Goal: Information Seeking & Learning: Learn about a topic

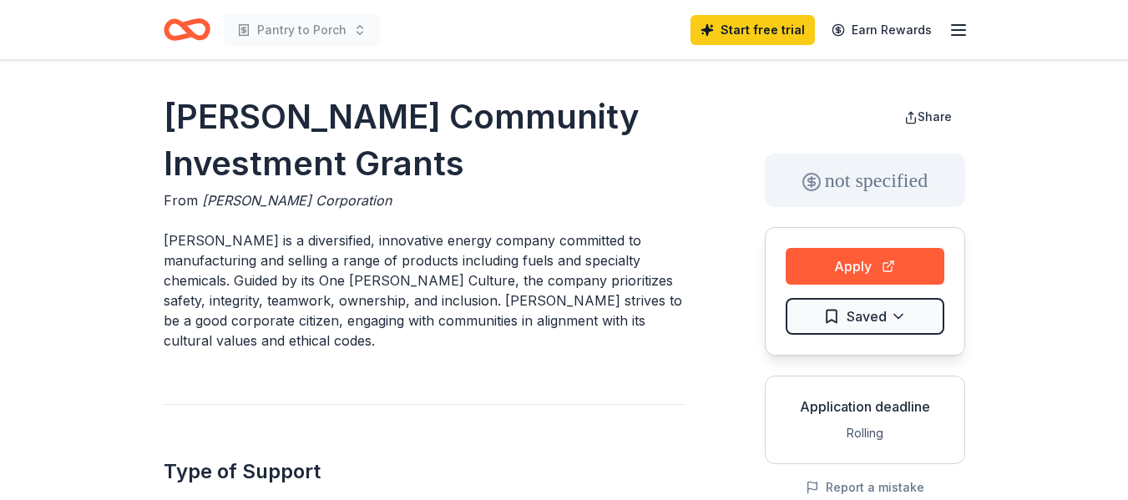
drag, startPoint x: 0, startPoint y: 0, endPoint x: 630, endPoint y: 98, distance: 637.7
click at [628, 98] on h1 "[PERSON_NAME] Community Investment Grants" at bounding box center [424, 139] width 521 height 93
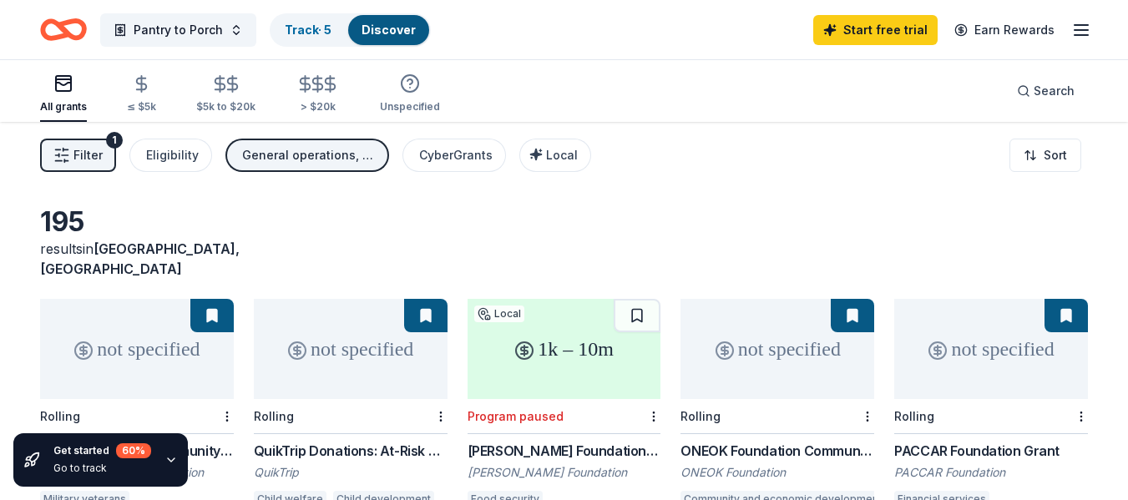
scroll to position [83, 0]
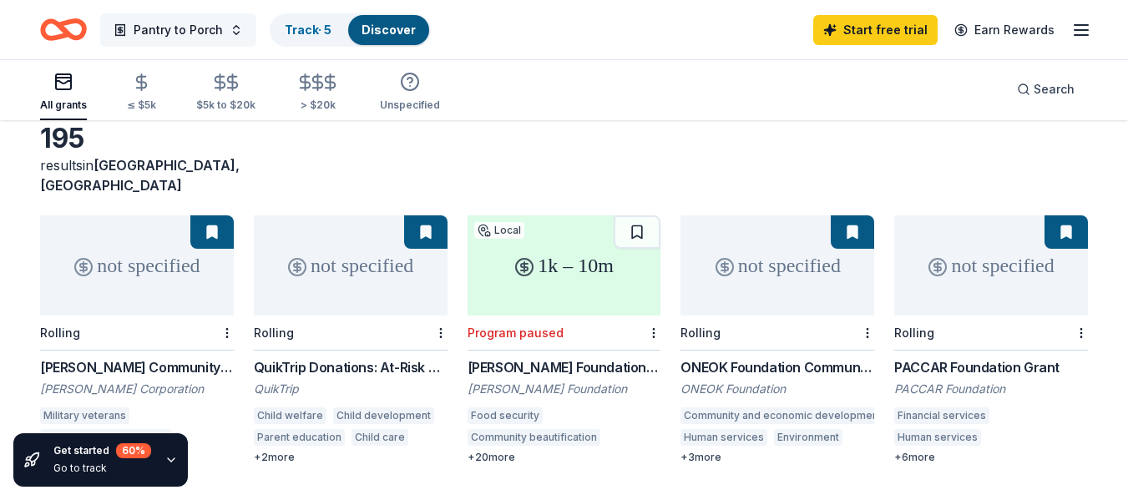
click at [169, 27] on span "Pantry to Porch" at bounding box center [178, 30] width 89 height 20
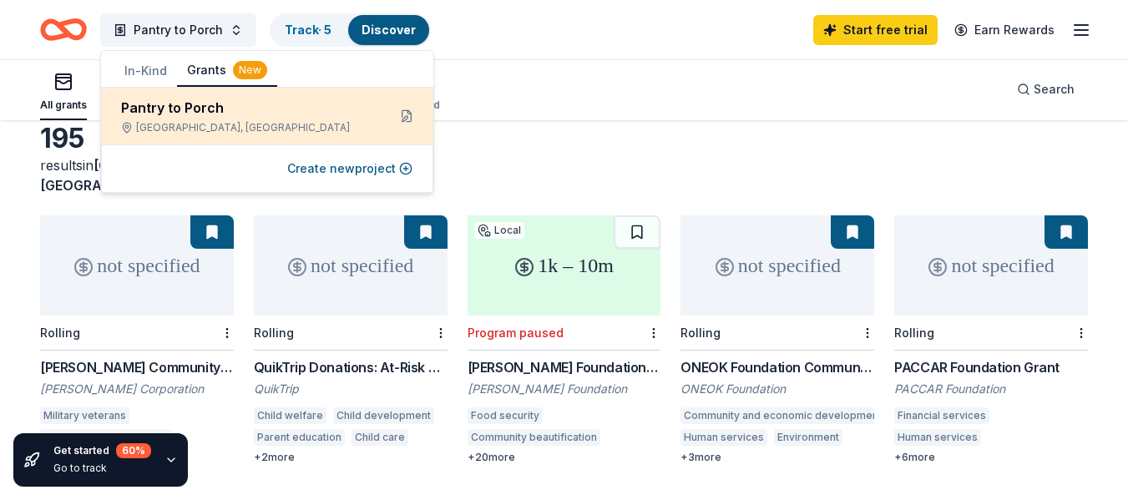
click at [232, 120] on div "Pantry to Porch Tulsa, OK" at bounding box center [247, 116] width 252 height 37
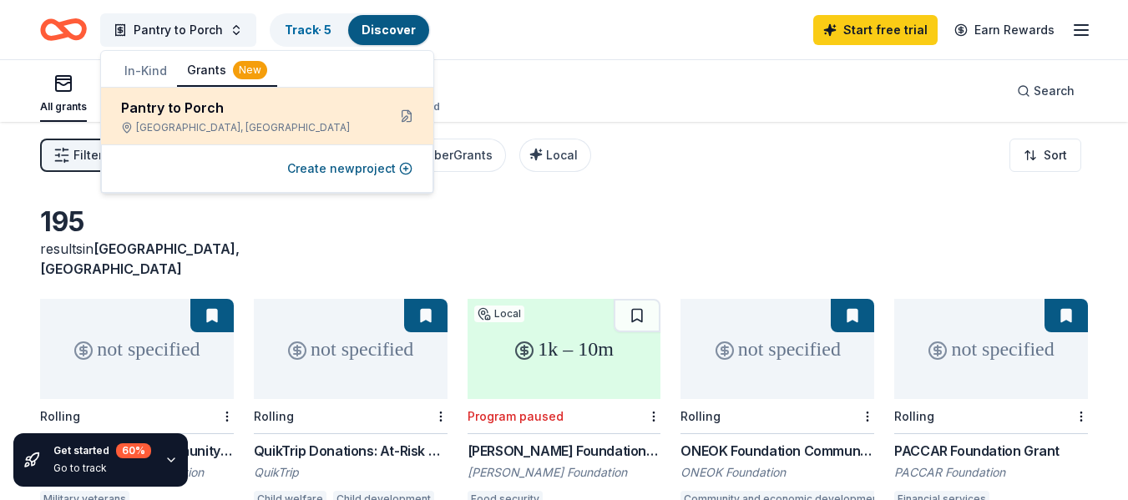
click at [280, 114] on div "Pantry to Porch" at bounding box center [247, 108] width 252 height 20
click at [401, 117] on button at bounding box center [406, 116] width 27 height 27
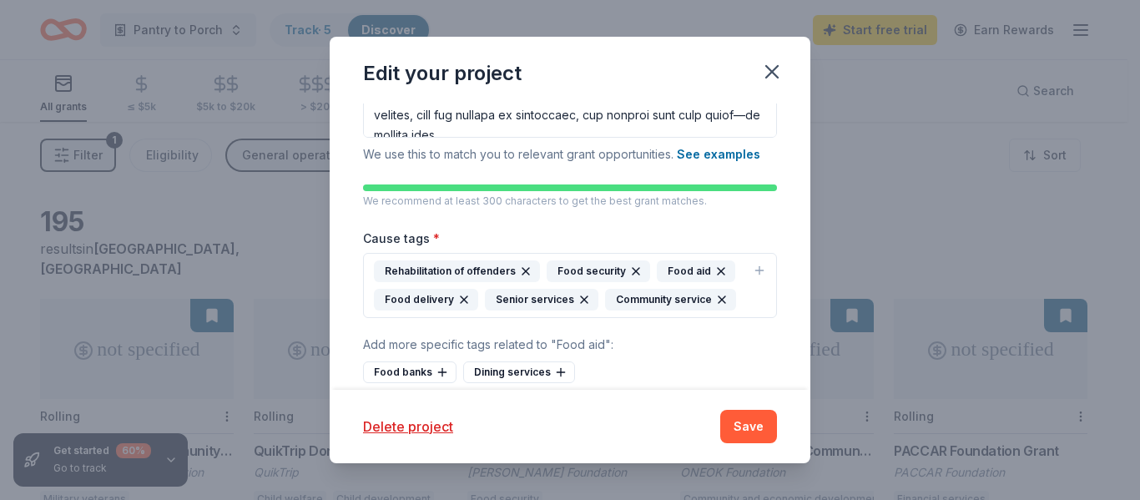
scroll to position [404, 0]
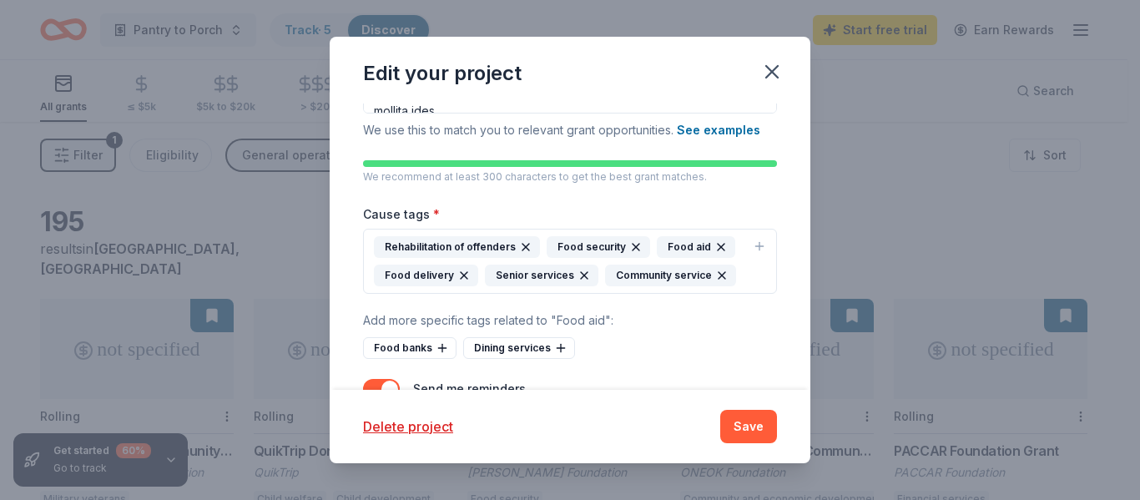
drag, startPoint x: 758, startPoint y: 328, endPoint x: 749, endPoint y: 316, distance: 15.5
click at [752, 319] on div "Add more specific tags related to "Food aid" :" at bounding box center [570, 321] width 414 height 20
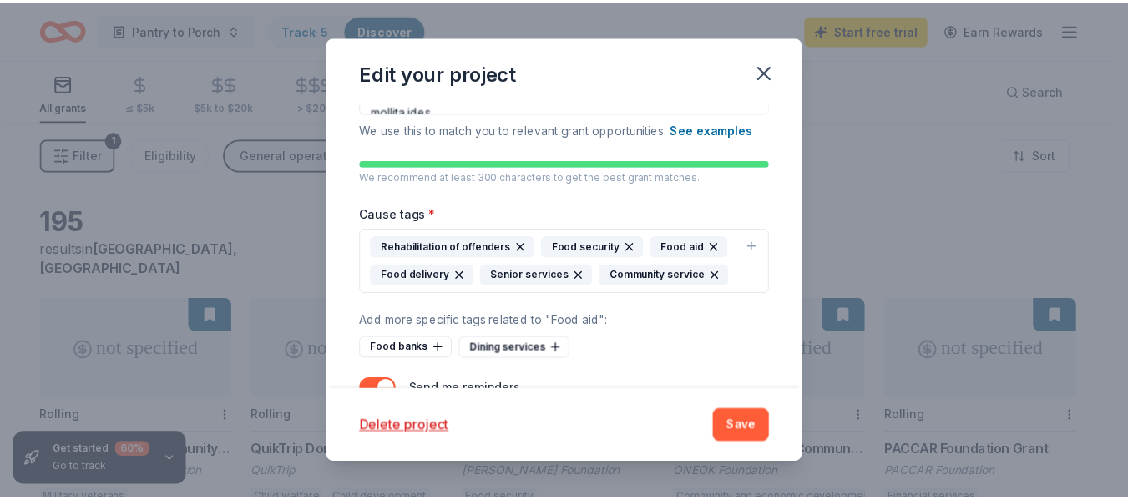
scroll to position [460, 0]
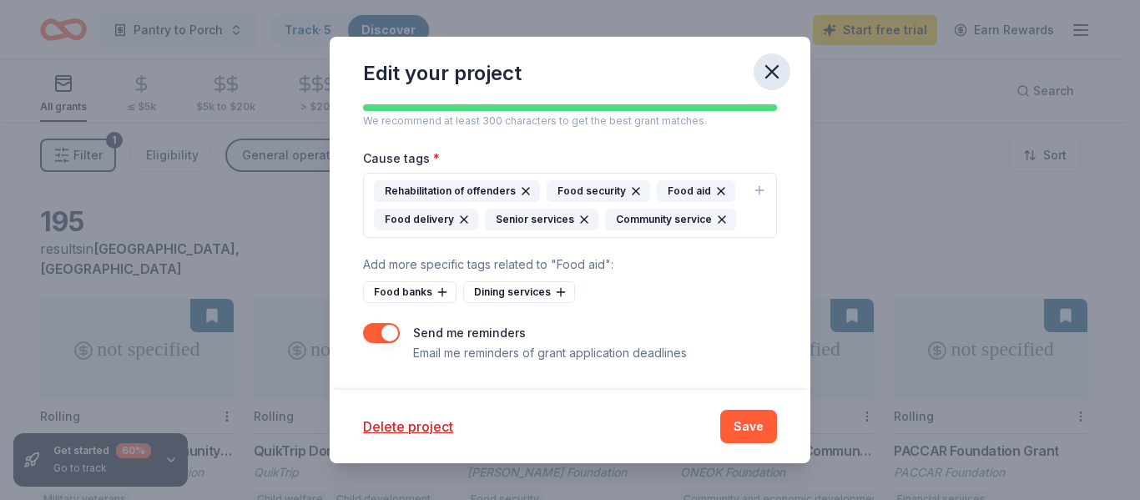
click at [766, 72] on icon "button" at bounding box center [771, 71] width 23 height 23
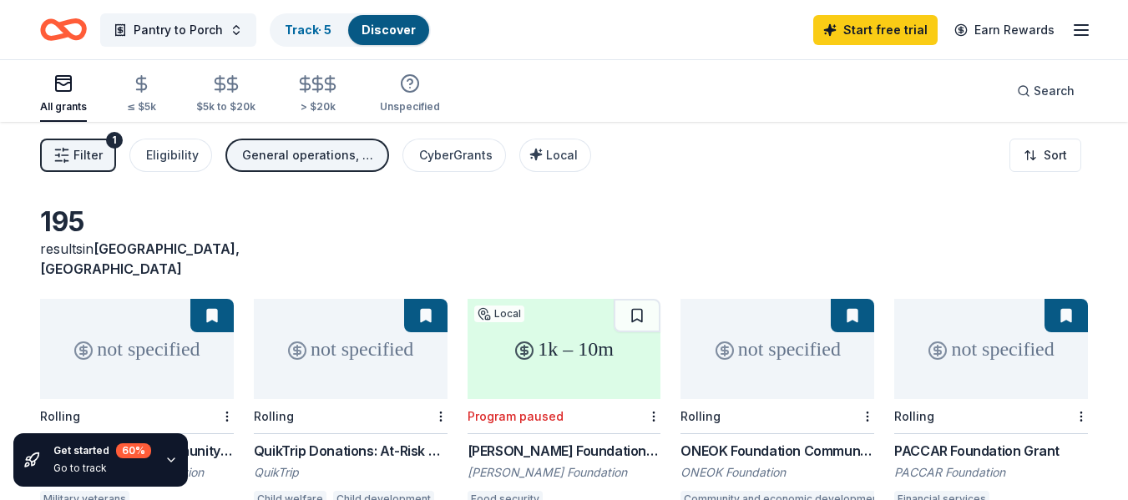
click at [645, 61] on div "All grants ≤ $5k $5k to $20k > $20k Unspecified Search" at bounding box center [564, 91] width 1048 height 62
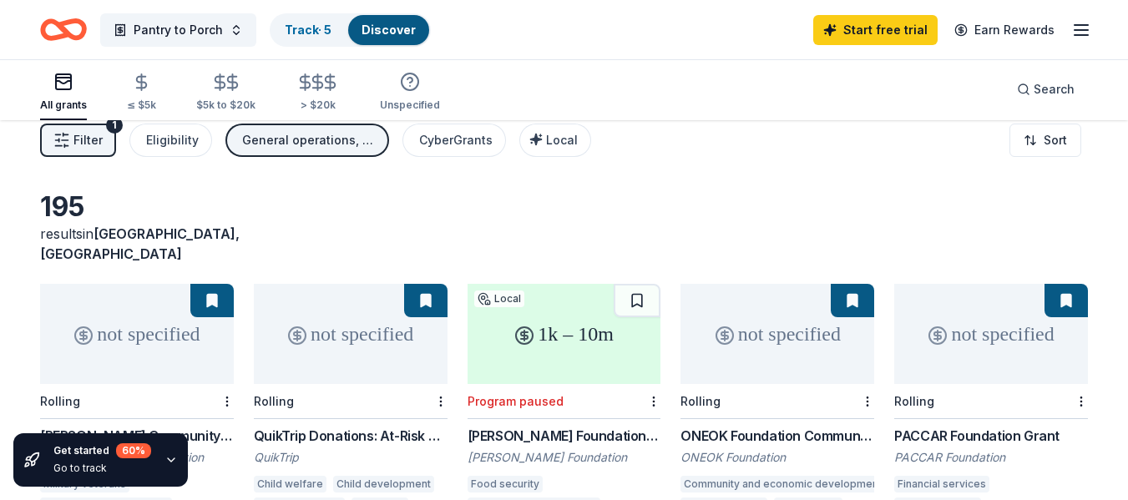
scroll to position [0, 0]
